Goal: Task Accomplishment & Management: Use online tool/utility

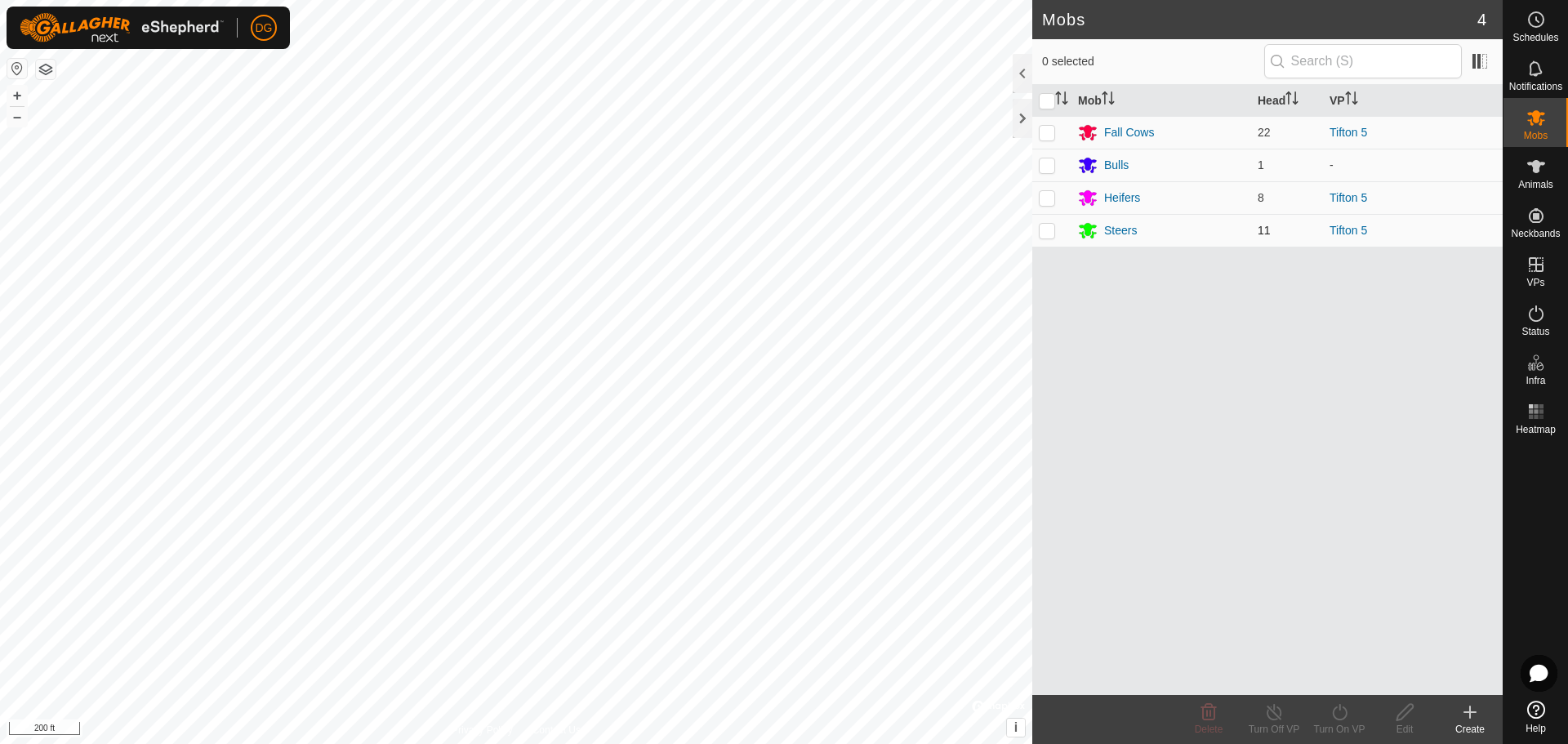
click at [1052, 231] on p-checkbox at bounding box center [1046, 230] width 16 height 13
checkbox input "true"
click at [1047, 201] on p-checkbox at bounding box center [1046, 197] width 16 height 13
checkbox input "true"
click at [1020, 118] on div at bounding box center [1022, 118] width 20 height 39
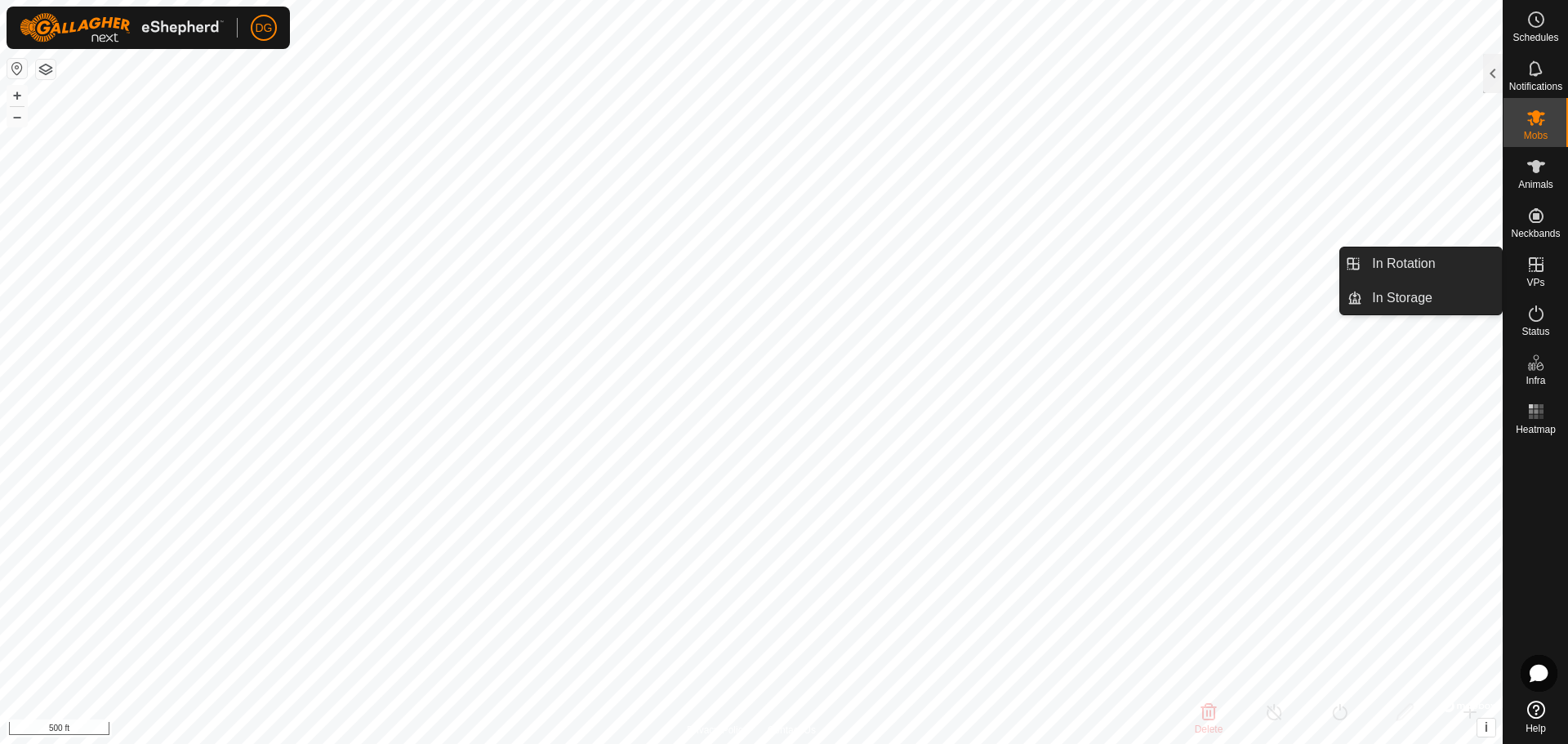
click at [1542, 267] on icon at bounding box center [1536, 264] width 15 height 15
click at [1533, 264] on icon at bounding box center [1536, 264] width 15 height 15
click at [1420, 266] on link "In Rotation" at bounding box center [1432, 264] width 140 height 33
click at [1549, 274] on es-virtualpaddocks-svg-icon at bounding box center [1536, 265] width 30 height 26
click at [1418, 264] on link "In Rotation" at bounding box center [1432, 264] width 140 height 33
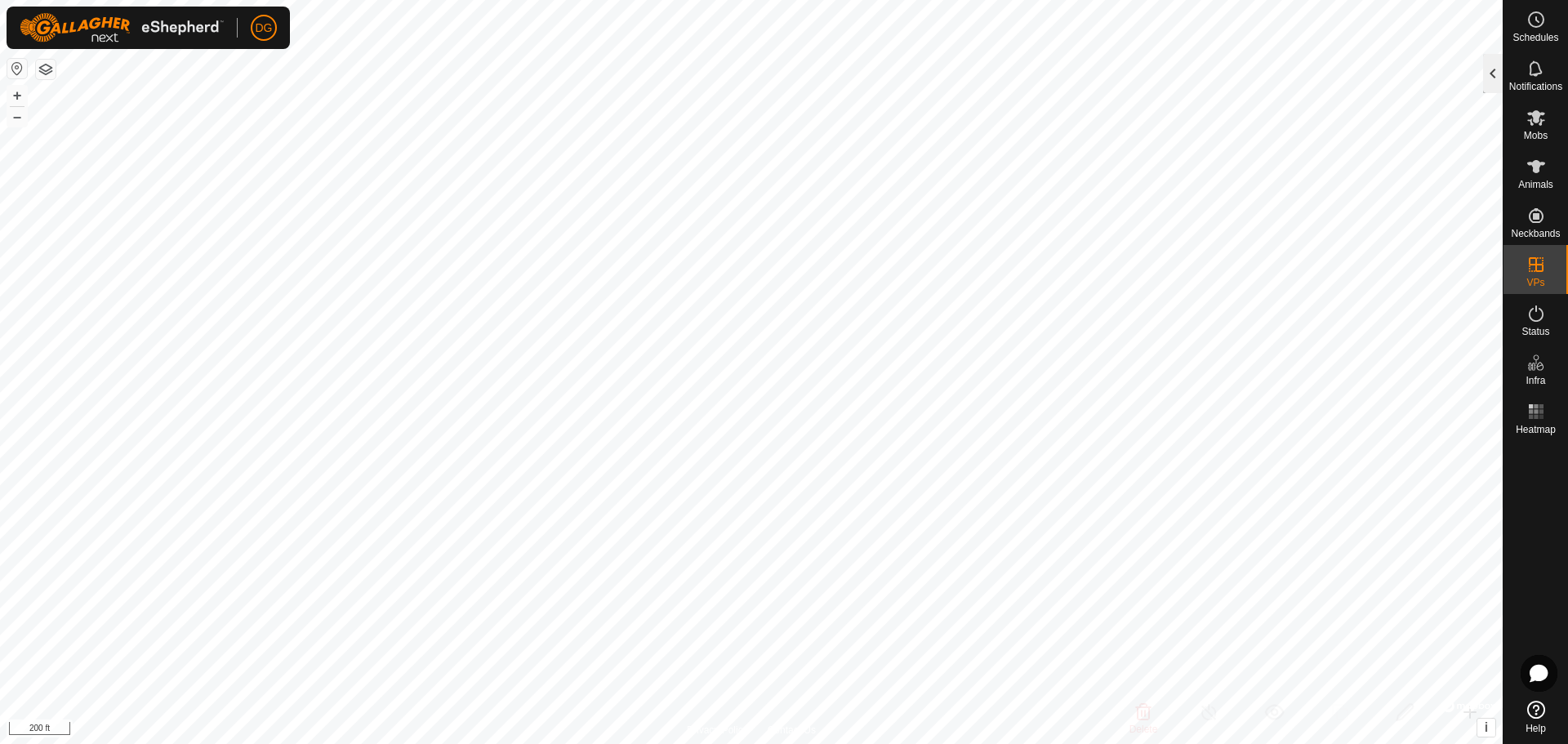
click at [1496, 78] on div at bounding box center [1493, 73] width 20 height 39
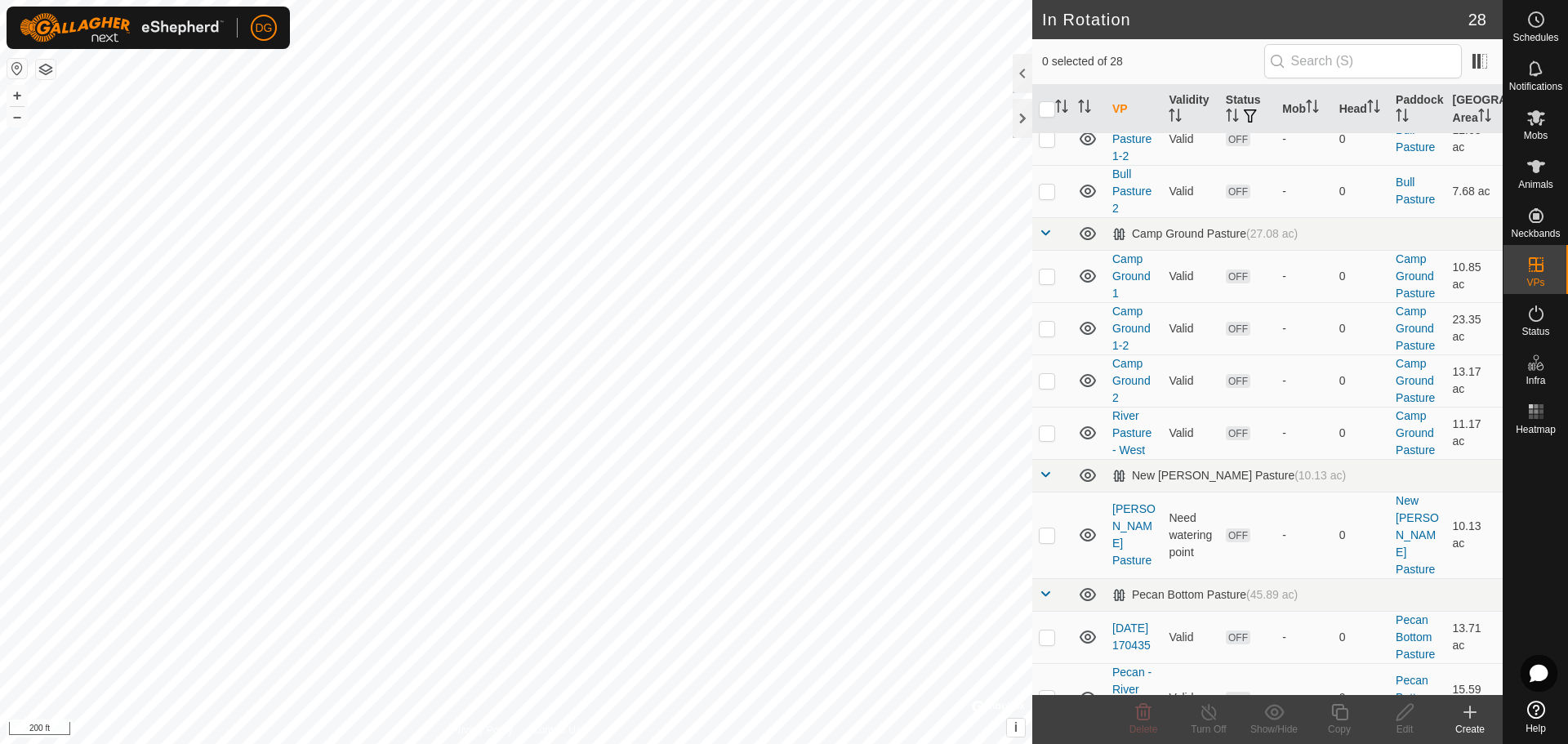
scroll to position [30, 0]
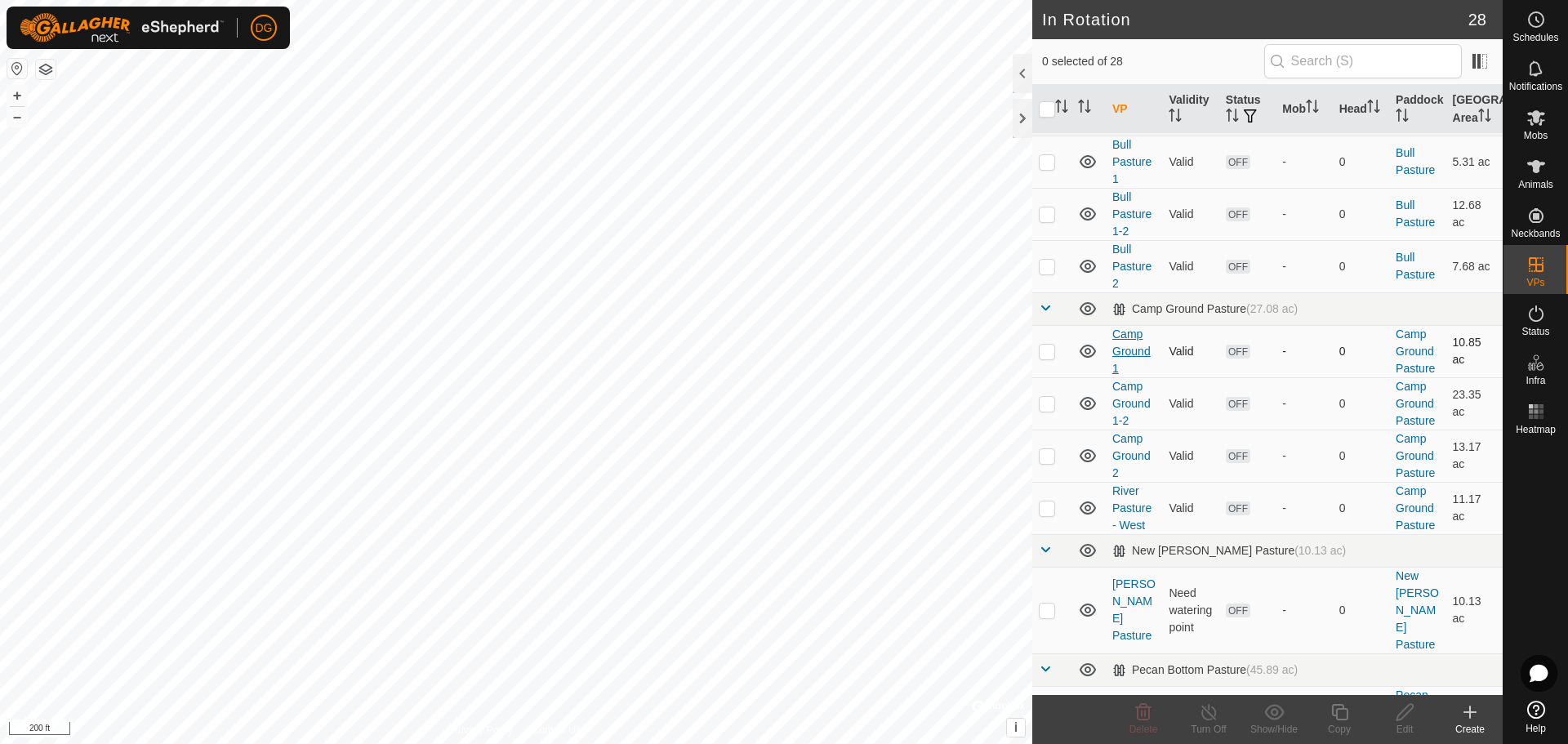
click at [1126, 338] on link "Camp Ground 1" at bounding box center [1132, 351] width 38 height 48
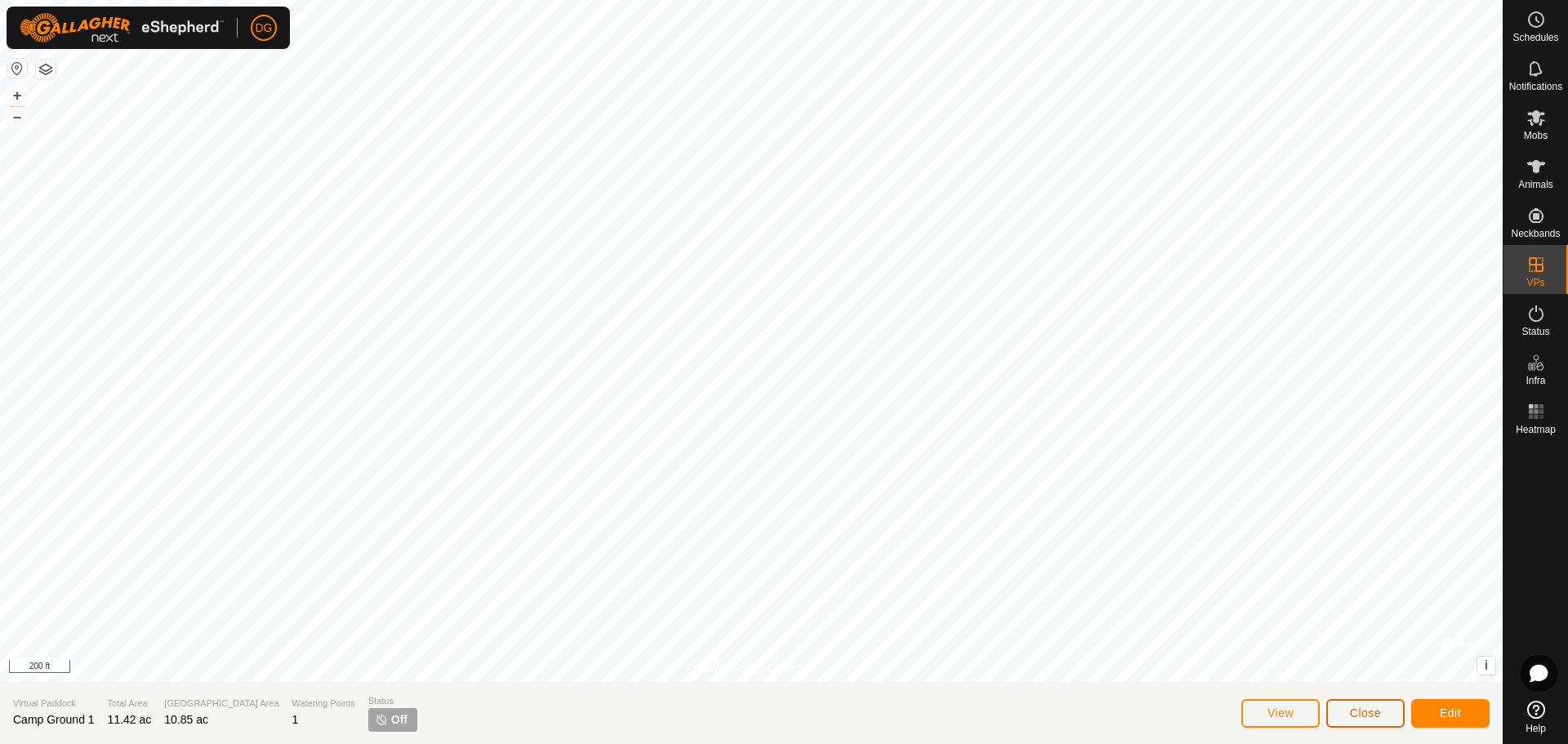
click at [1368, 709] on span "Close" at bounding box center [1366, 713] width 31 height 13
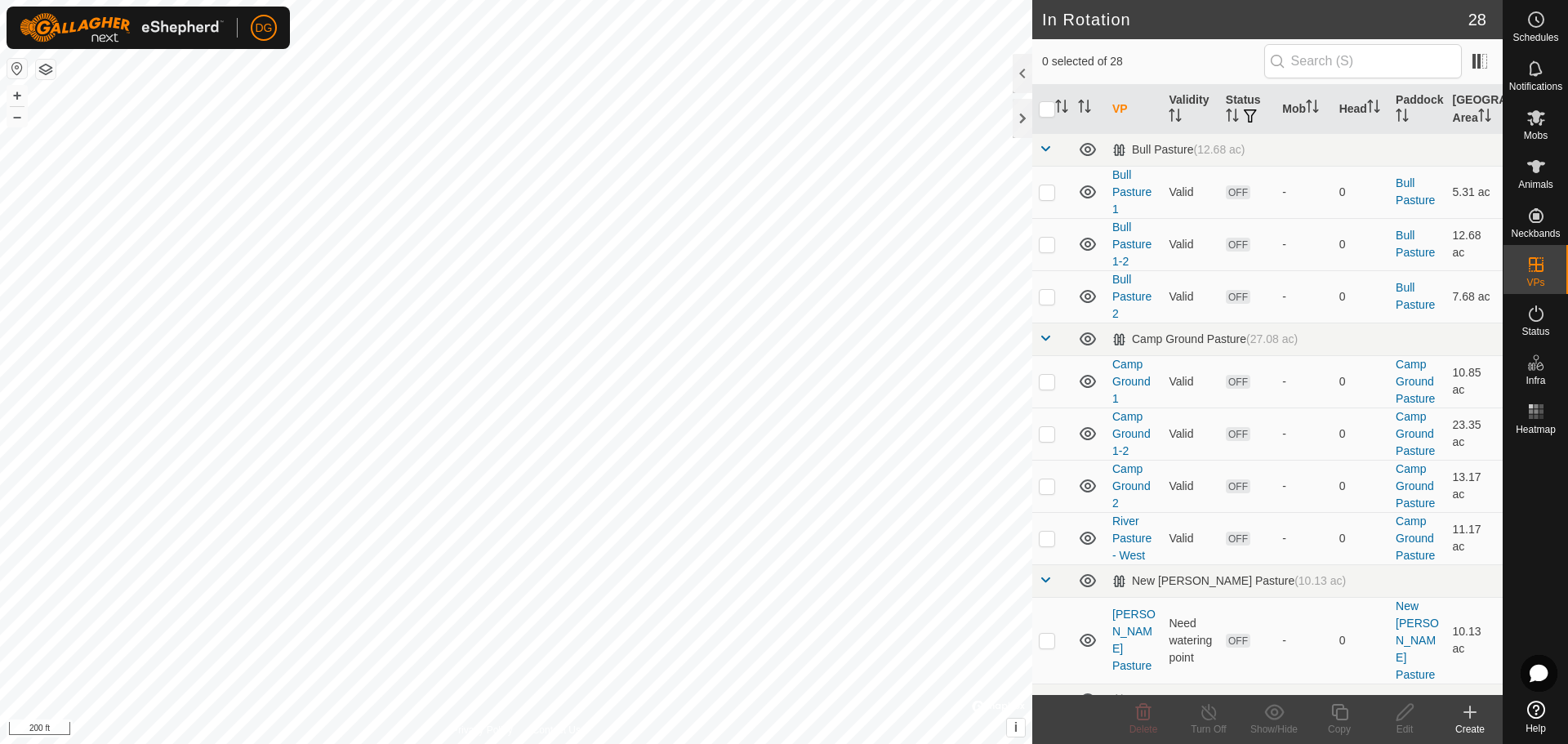
checkbox input "true"
checkbox input "false"
click at [1409, 715] on icon at bounding box center [1405, 712] width 21 height 20
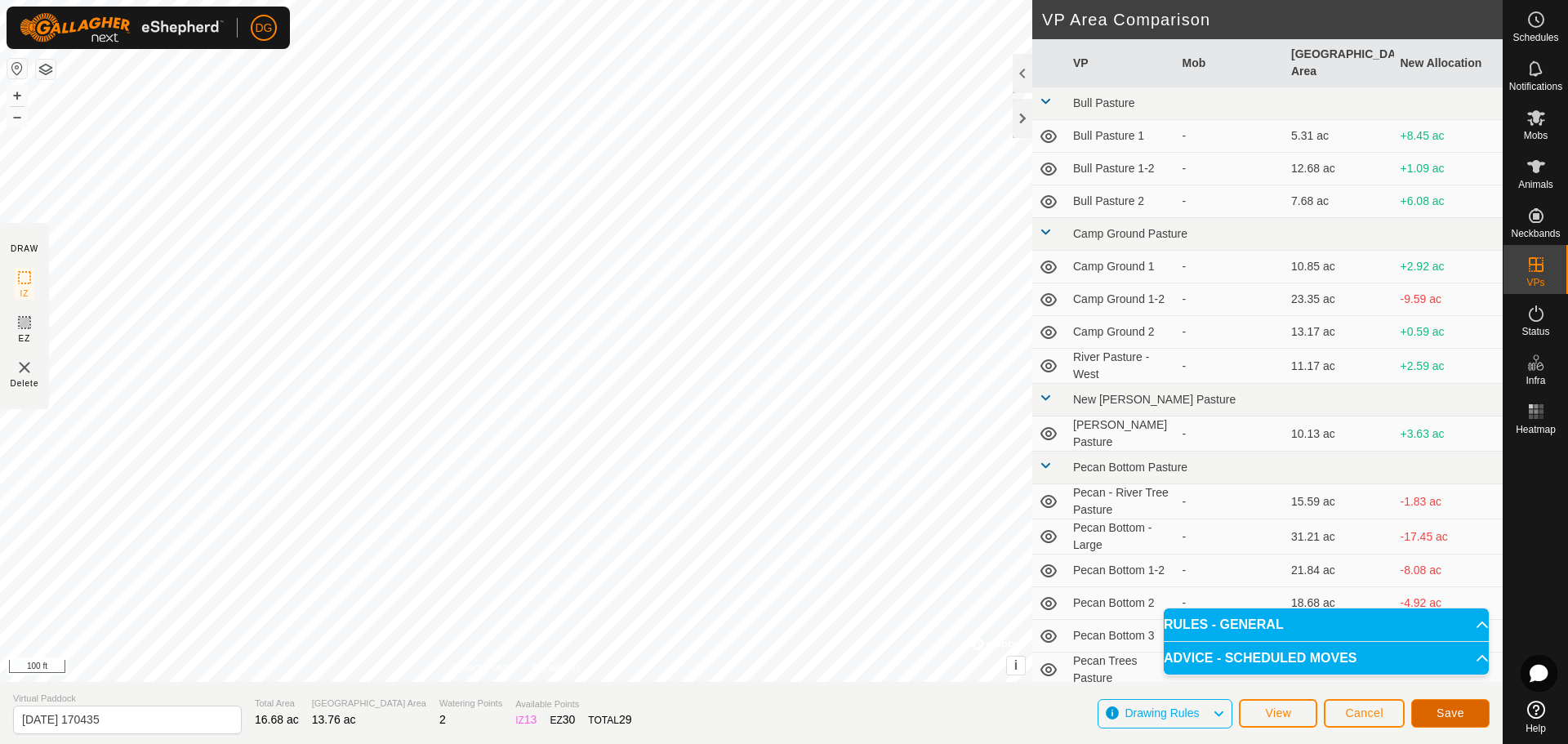
click at [1466, 708] on button "Save" at bounding box center [1450, 714] width 78 height 29
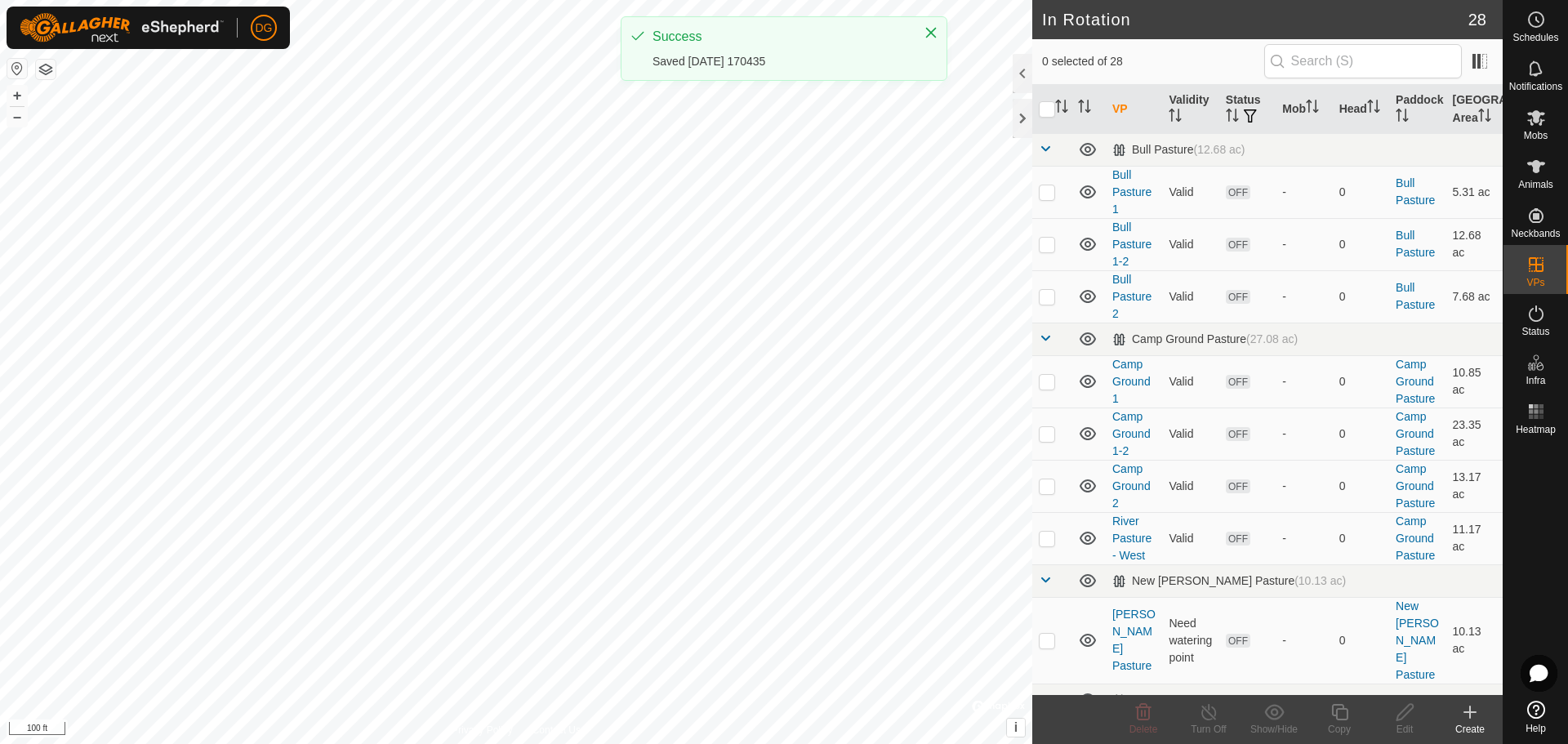
checkbox input "true"
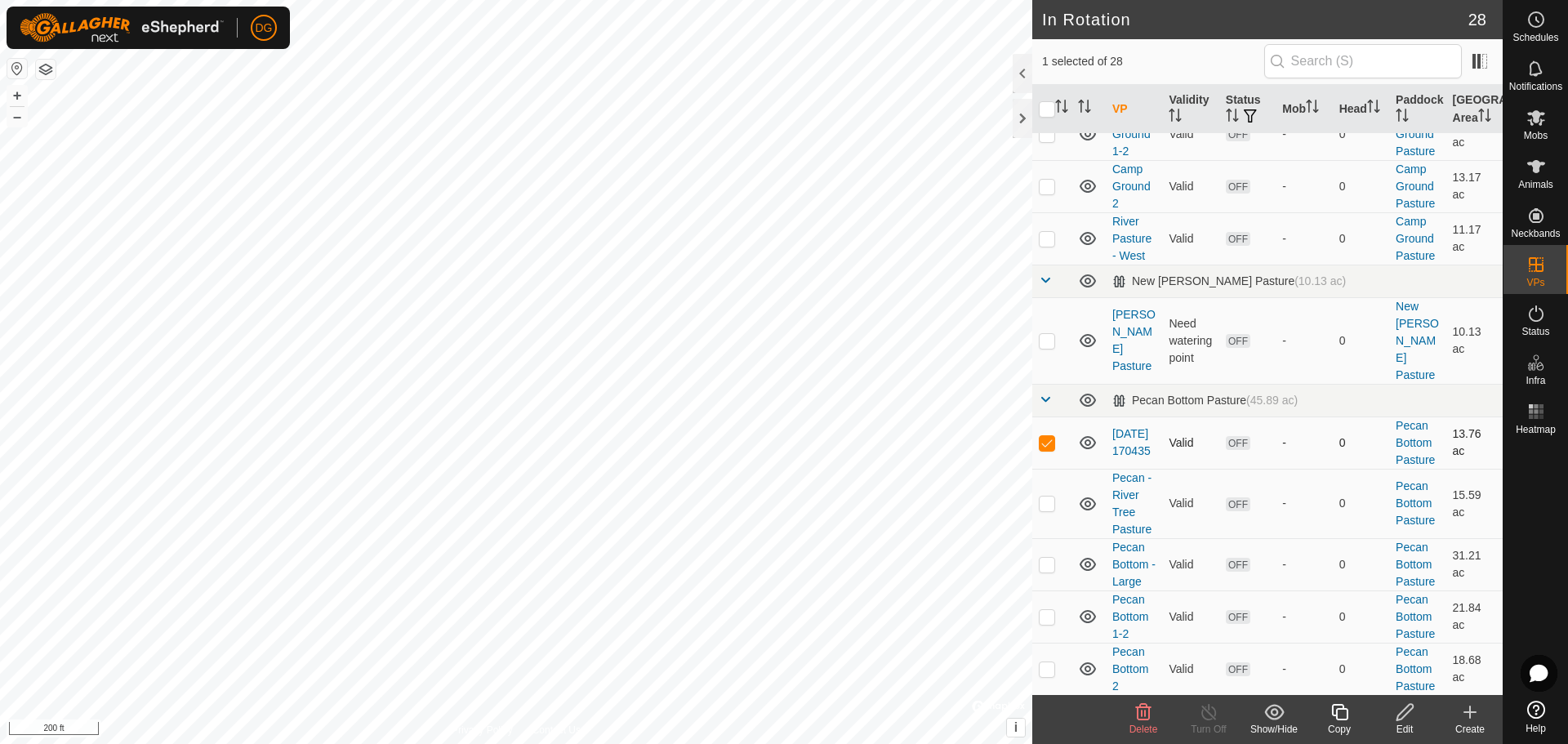
scroll to position [326, 0]
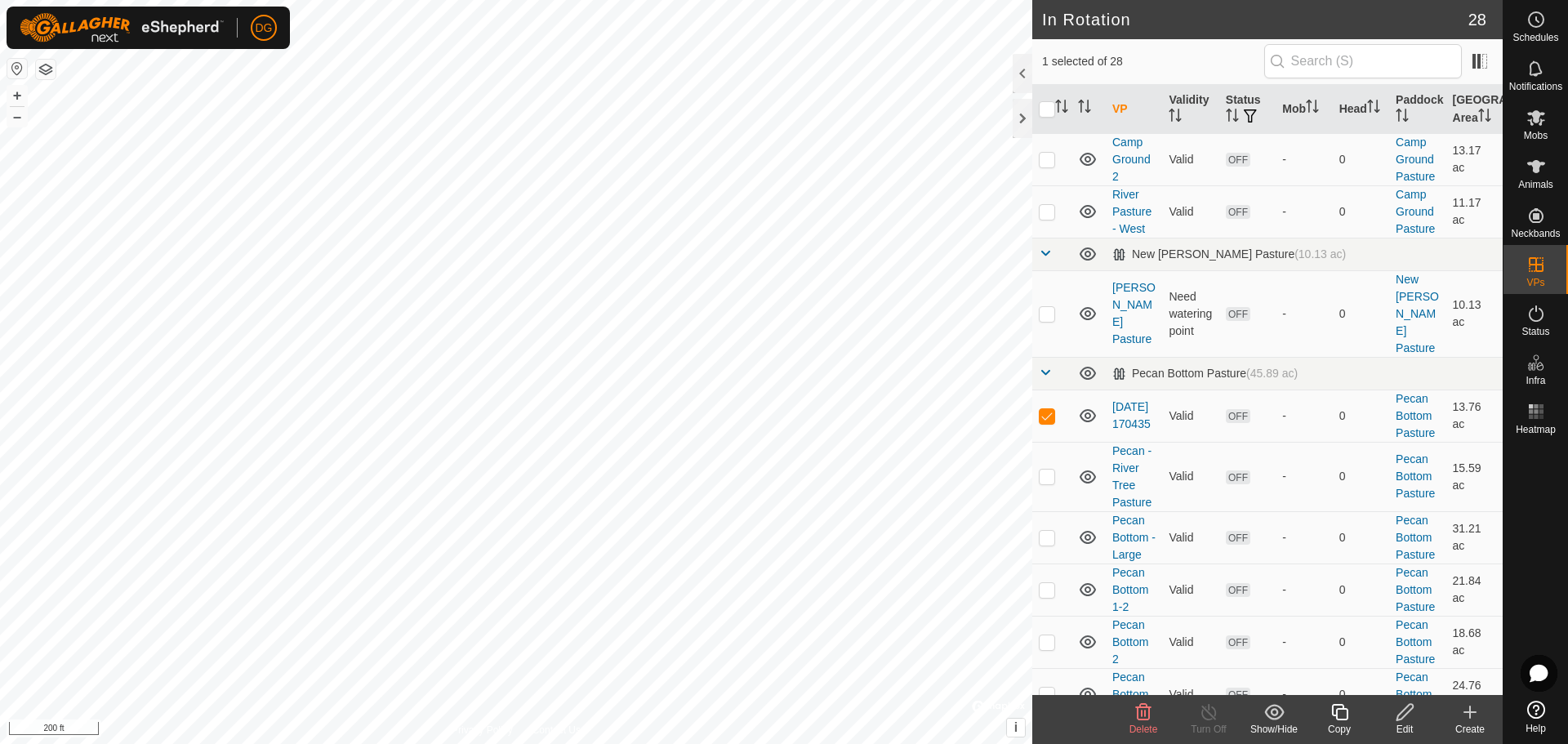
click at [1402, 715] on icon at bounding box center [1405, 712] width 21 height 20
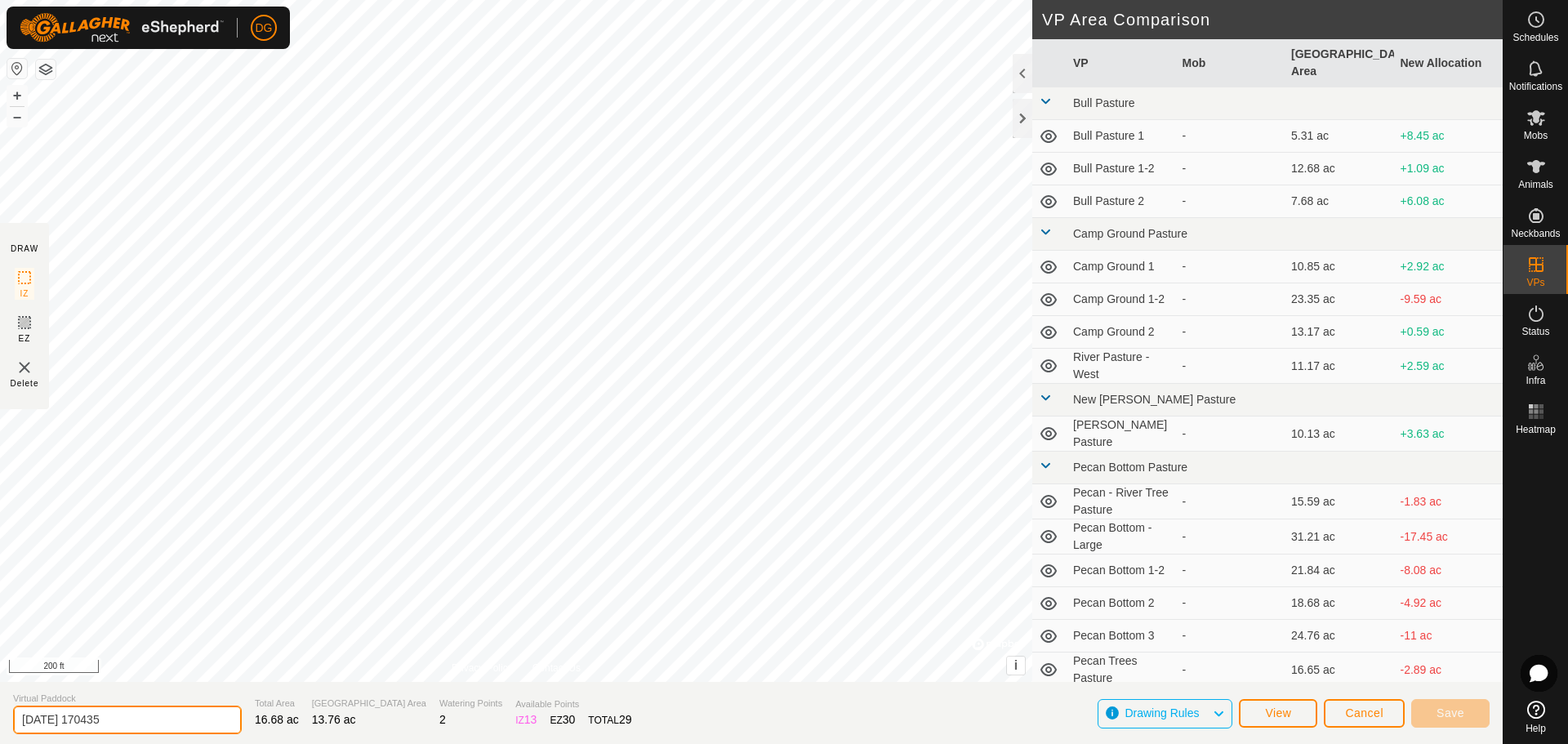
drag, startPoint x: 126, startPoint y: 715, endPoint x: 207, endPoint y: 723, distance: 81.4
click at [17, 740] on section "Virtual Paddock 2025-01-14 170435 Total Area 16.68 ac Grazing Area 13.76 ac Wat…" at bounding box center [751, 714] width 1503 height 63
type input "Pecan Pen Pasture"
click at [1441, 709] on span "Save" at bounding box center [1450, 713] width 28 height 13
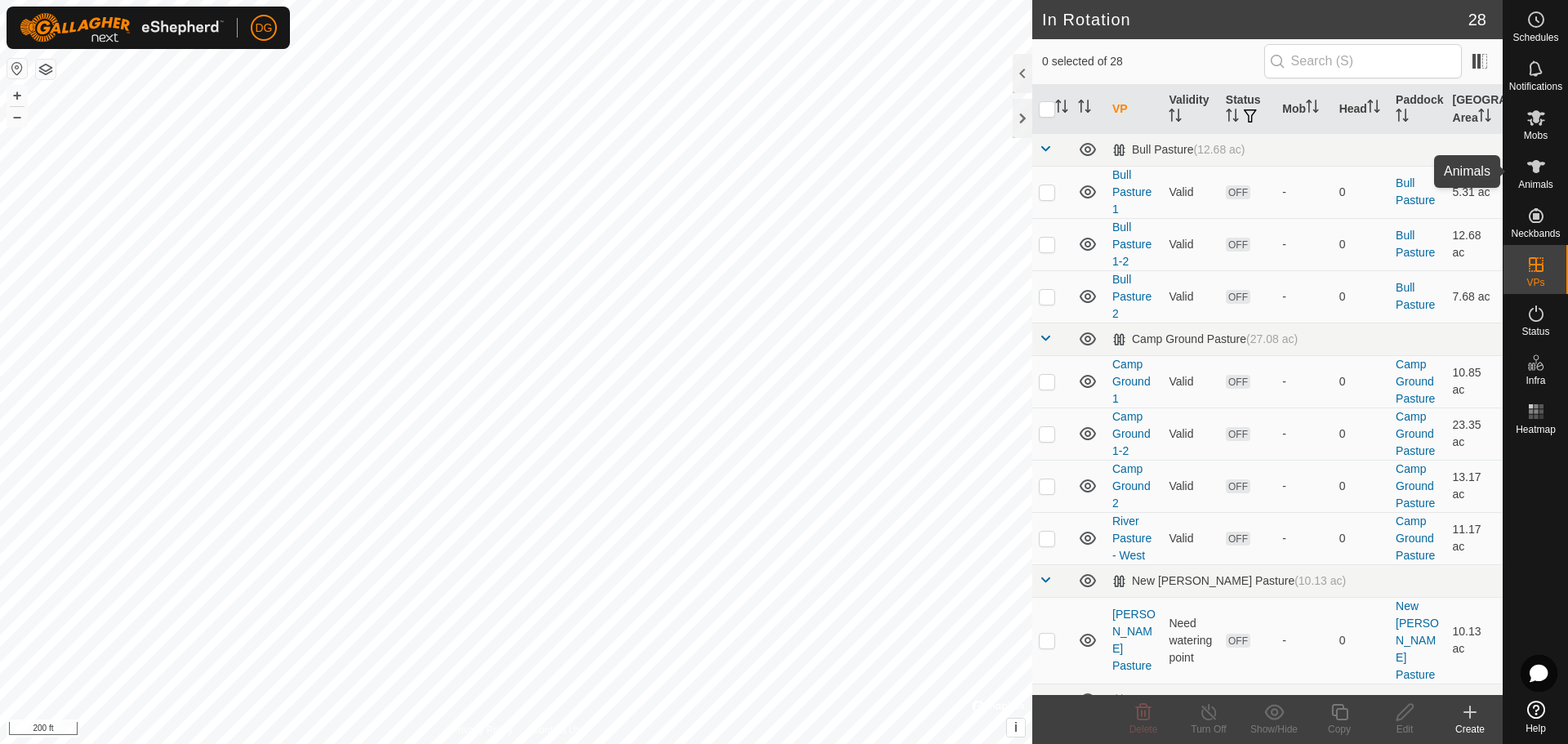
click at [1541, 174] on icon at bounding box center [1536, 167] width 20 height 20
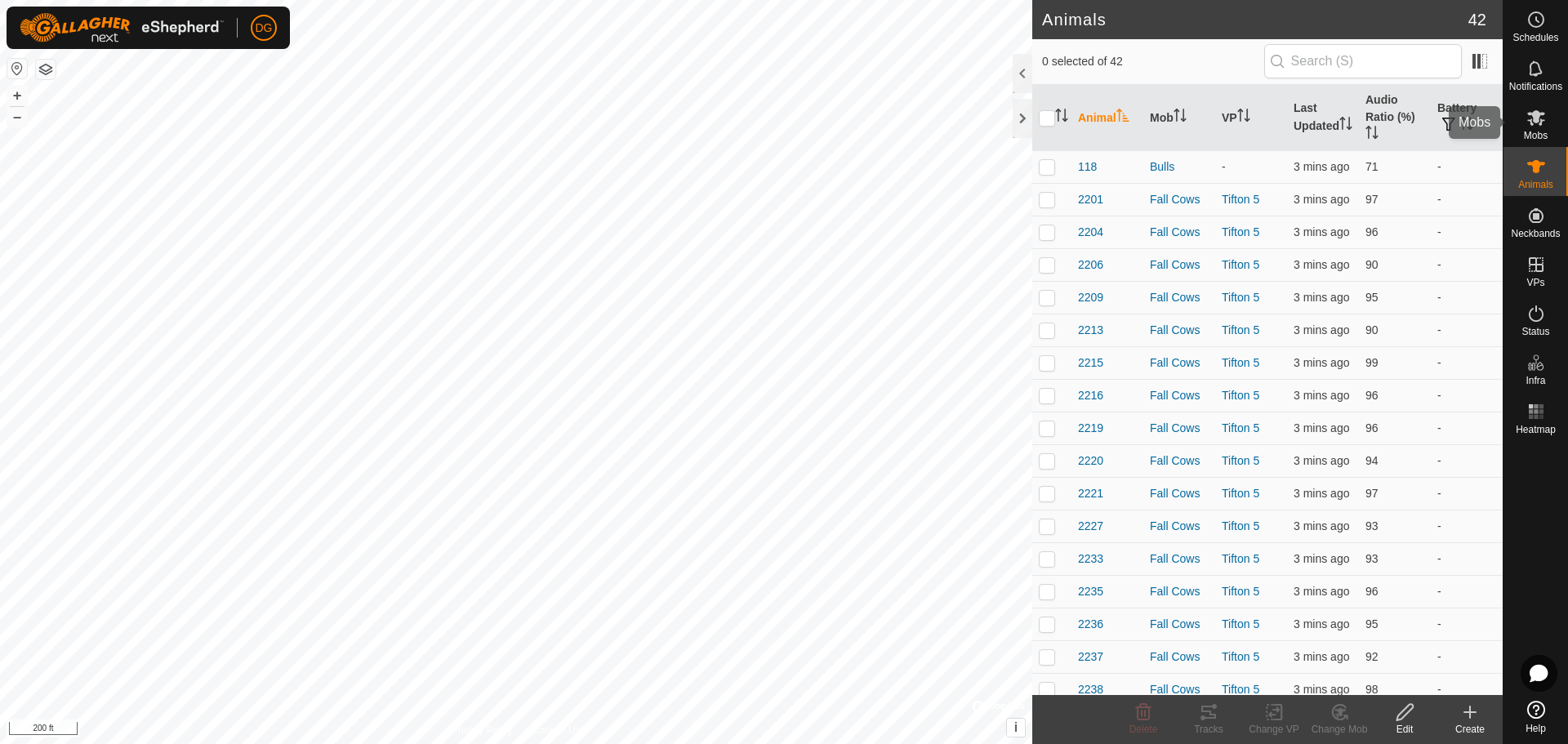
click at [1538, 132] on span "Mobs" at bounding box center [1535, 135] width 23 height 10
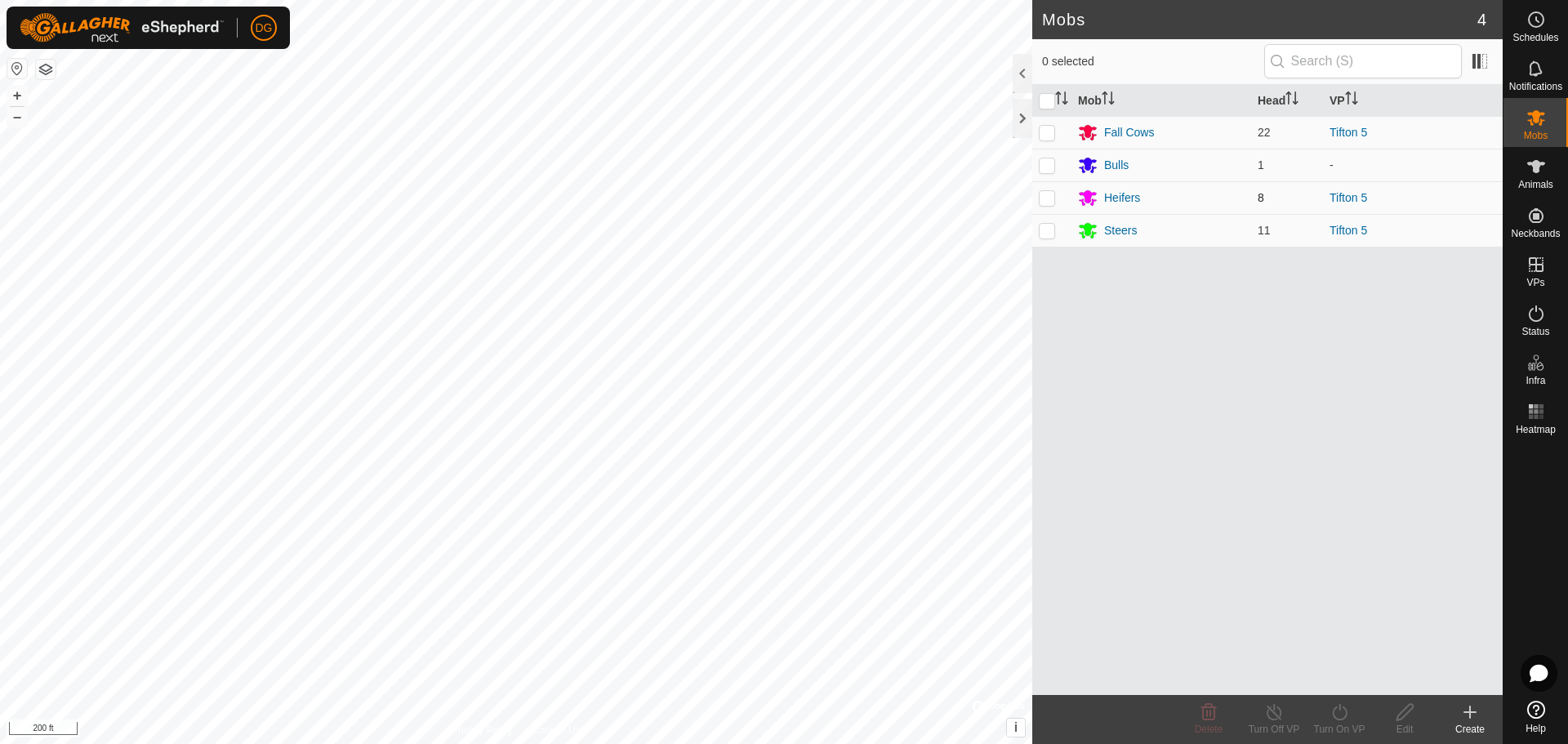
click at [1049, 197] on p-checkbox at bounding box center [1046, 197] width 16 height 13
checkbox input "true"
click at [1053, 234] on p-checkbox at bounding box center [1046, 230] width 16 height 13
checkbox input "true"
click at [1341, 720] on icon at bounding box center [1339, 712] width 15 height 16
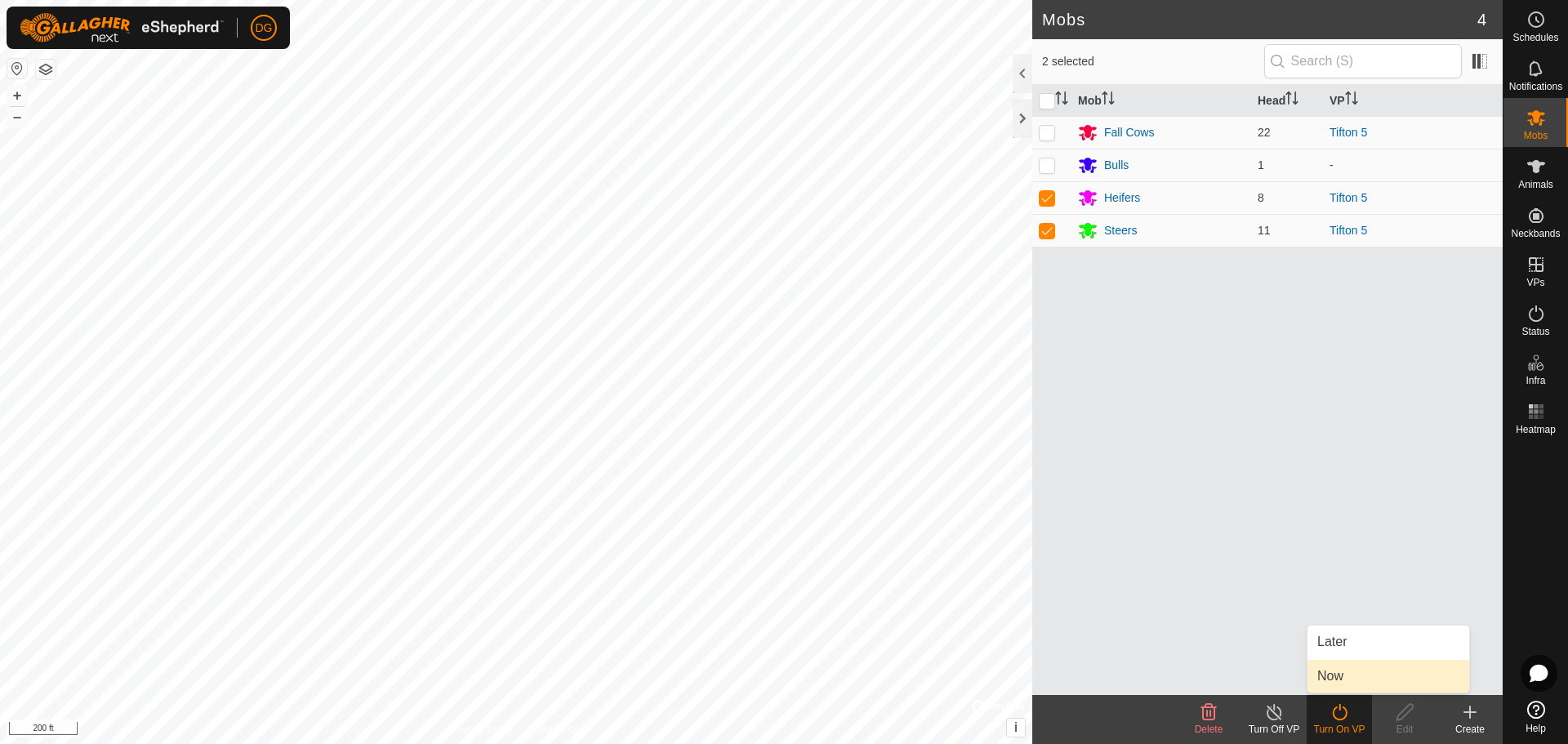
click at [1339, 674] on link "Now" at bounding box center [1388, 676] width 161 height 33
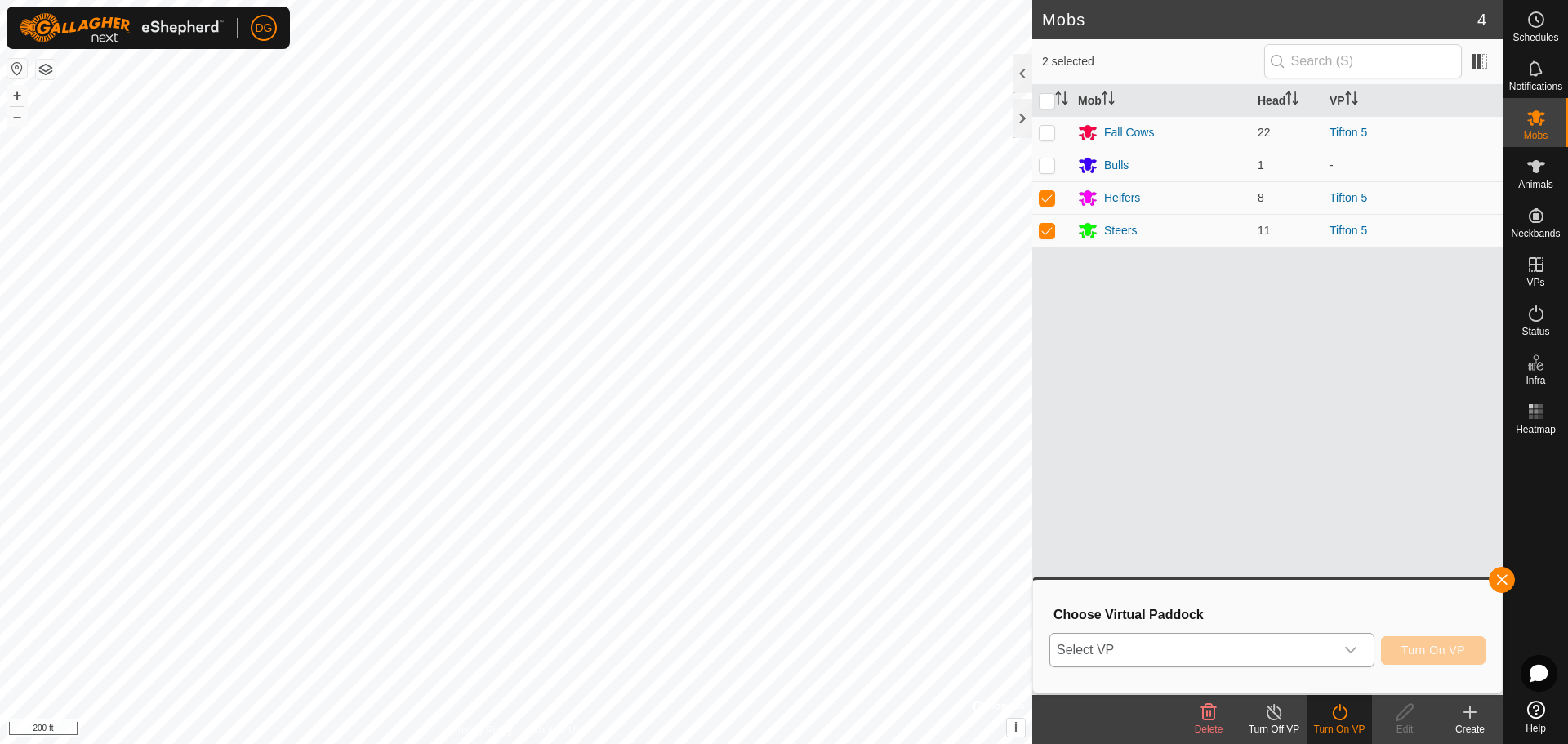
click at [1276, 643] on span "Select VP" at bounding box center [1192, 650] width 285 height 33
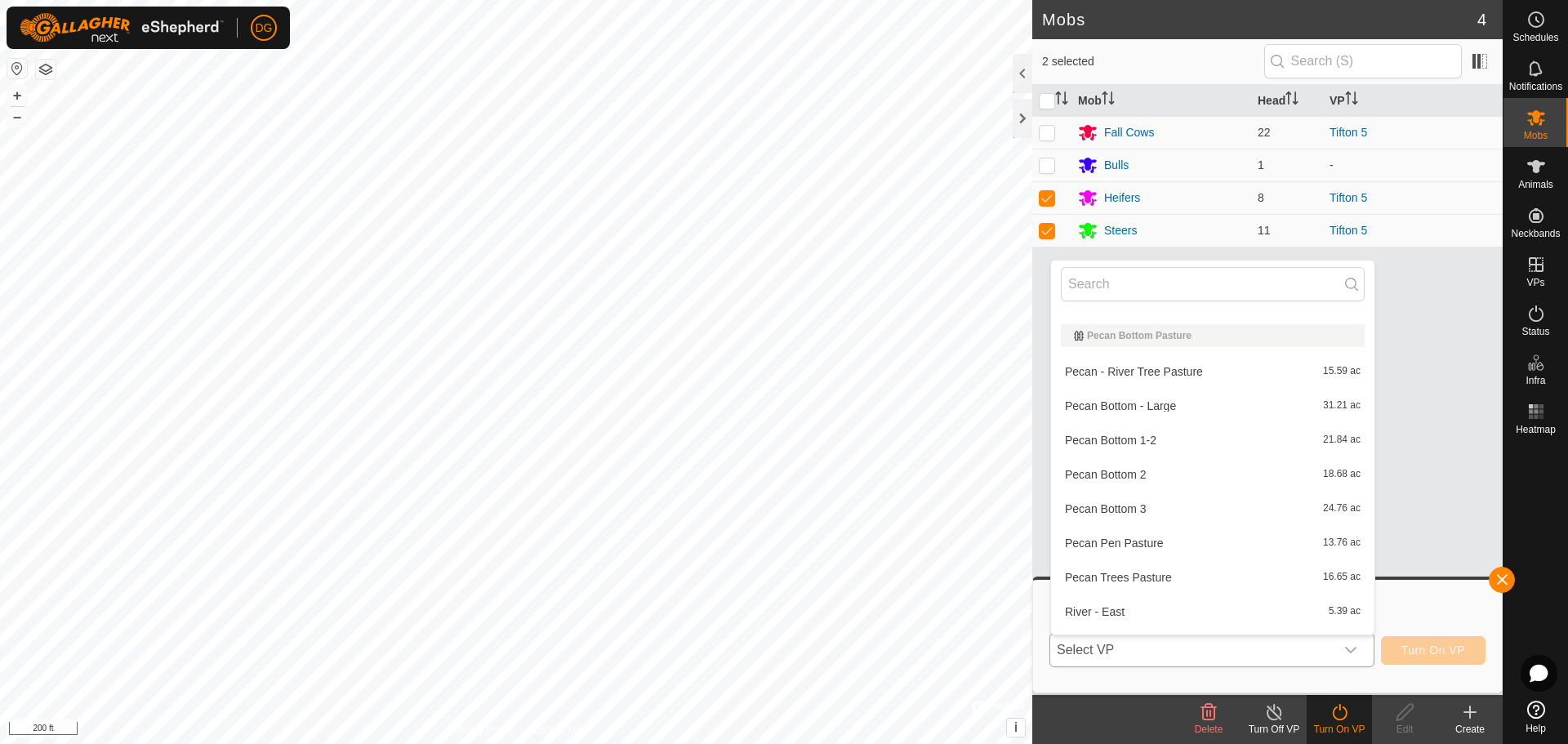
scroll to position [572, 0]
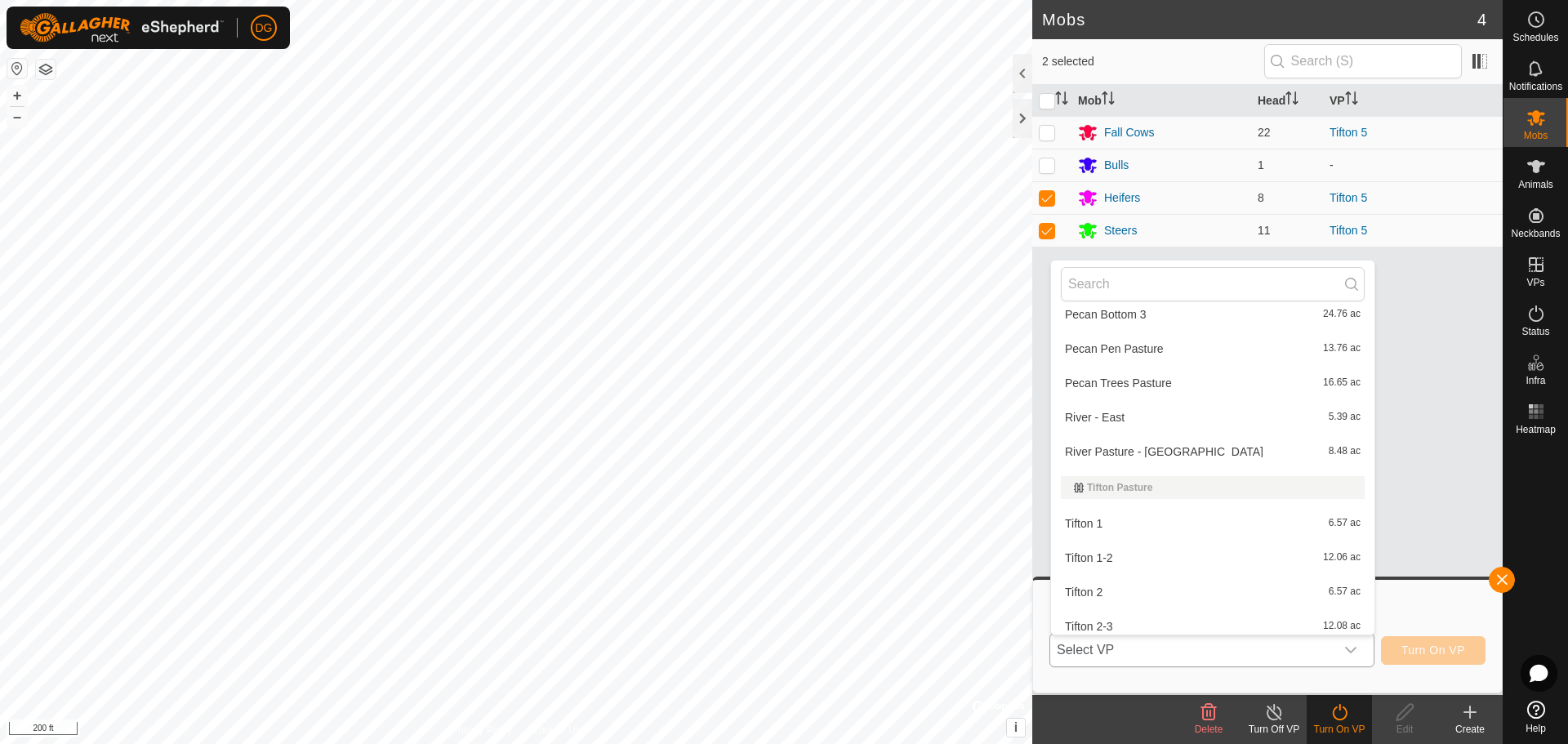
click at [1167, 350] on li "Pecan Pen Pasture 13.76 ac" at bounding box center [1212, 349] width 324 height 33
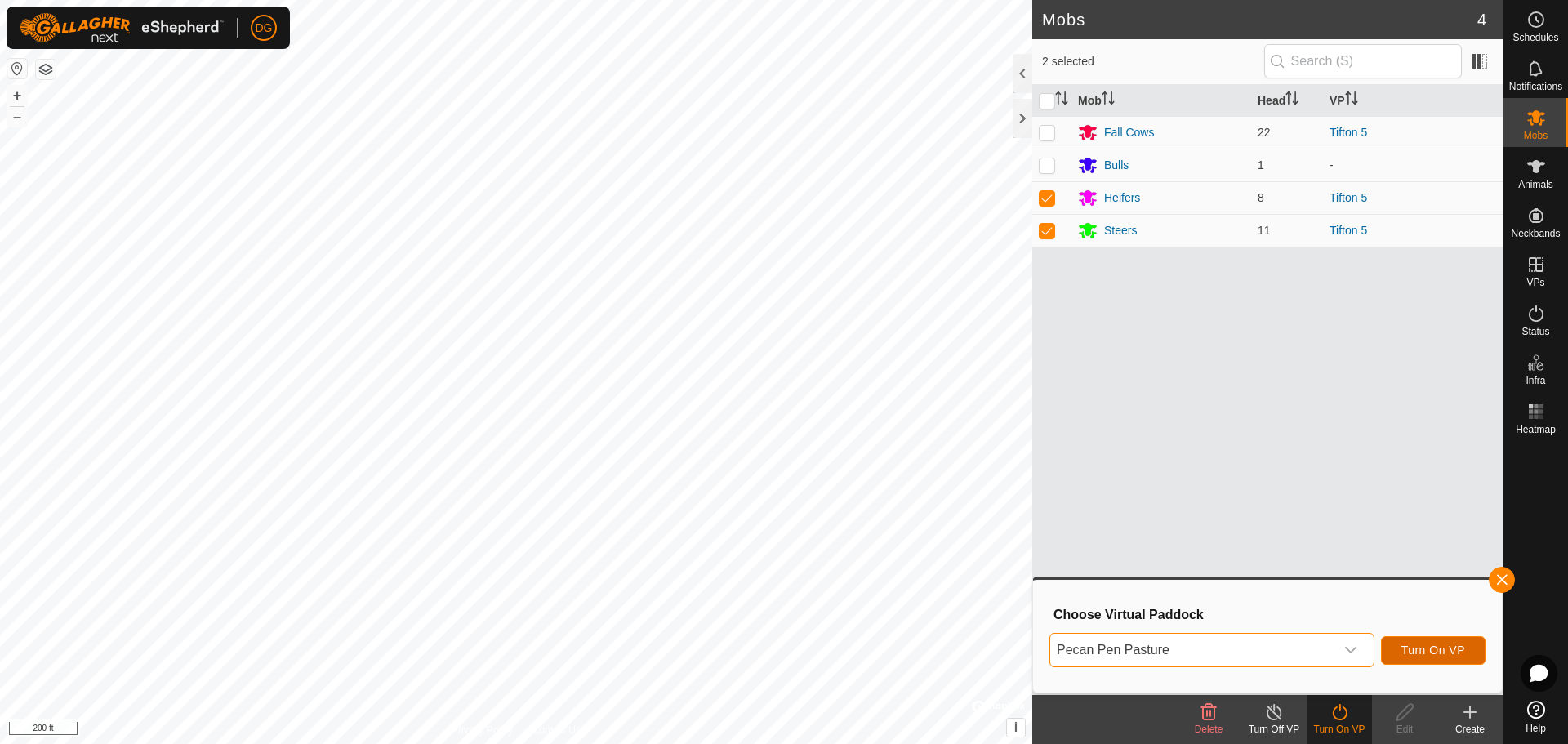
click at [1451, 652] on span "Turn On VP" at bounding box center [1433, 650] width 63 height 13
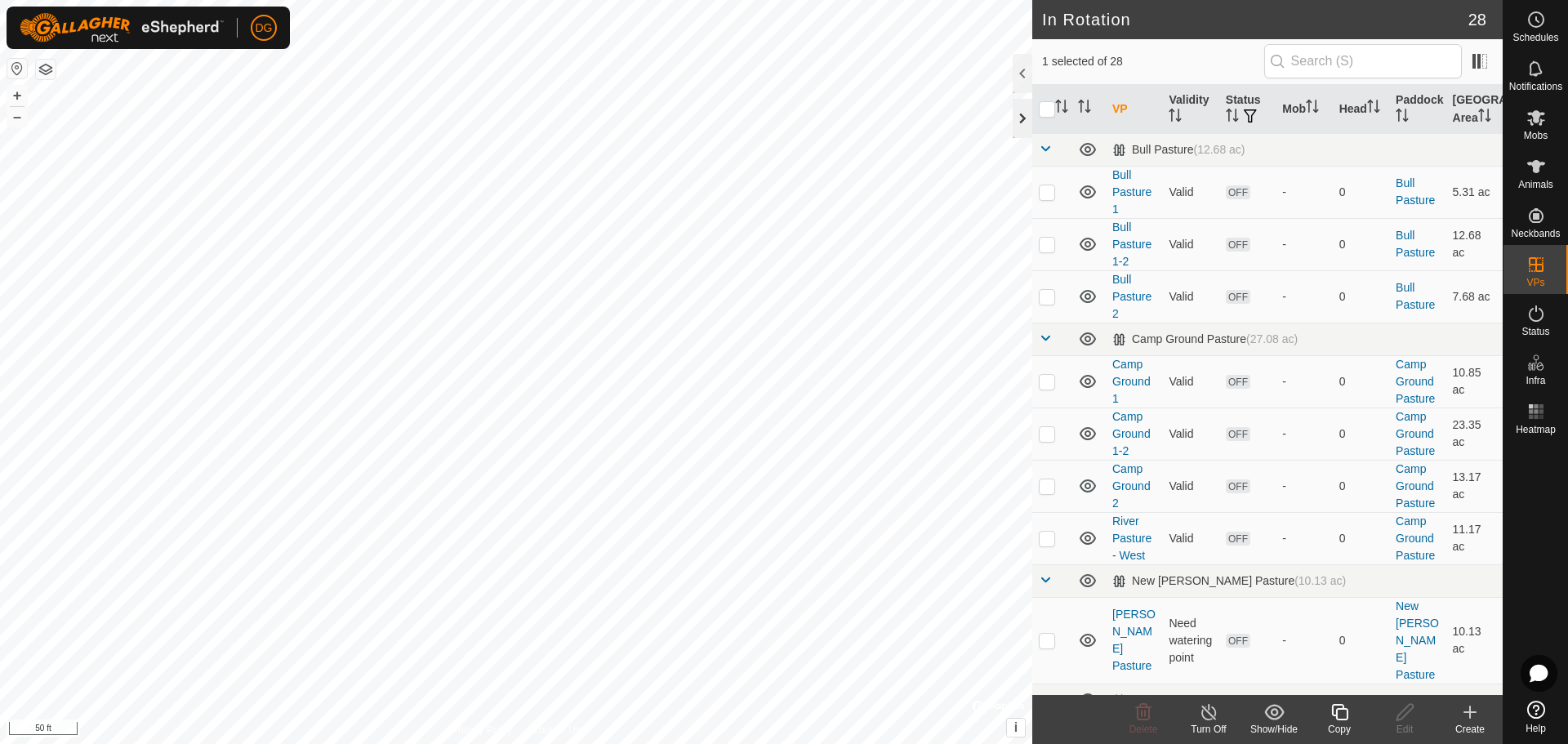
click at [1018, 115] on div at bounding box center [1022, 118] width 20 height 39
click at [1021, 113] on div at bounding box center [1022, 118] width 20 height 39
